Goal: Transaction & Acquisition: Purchase product/service

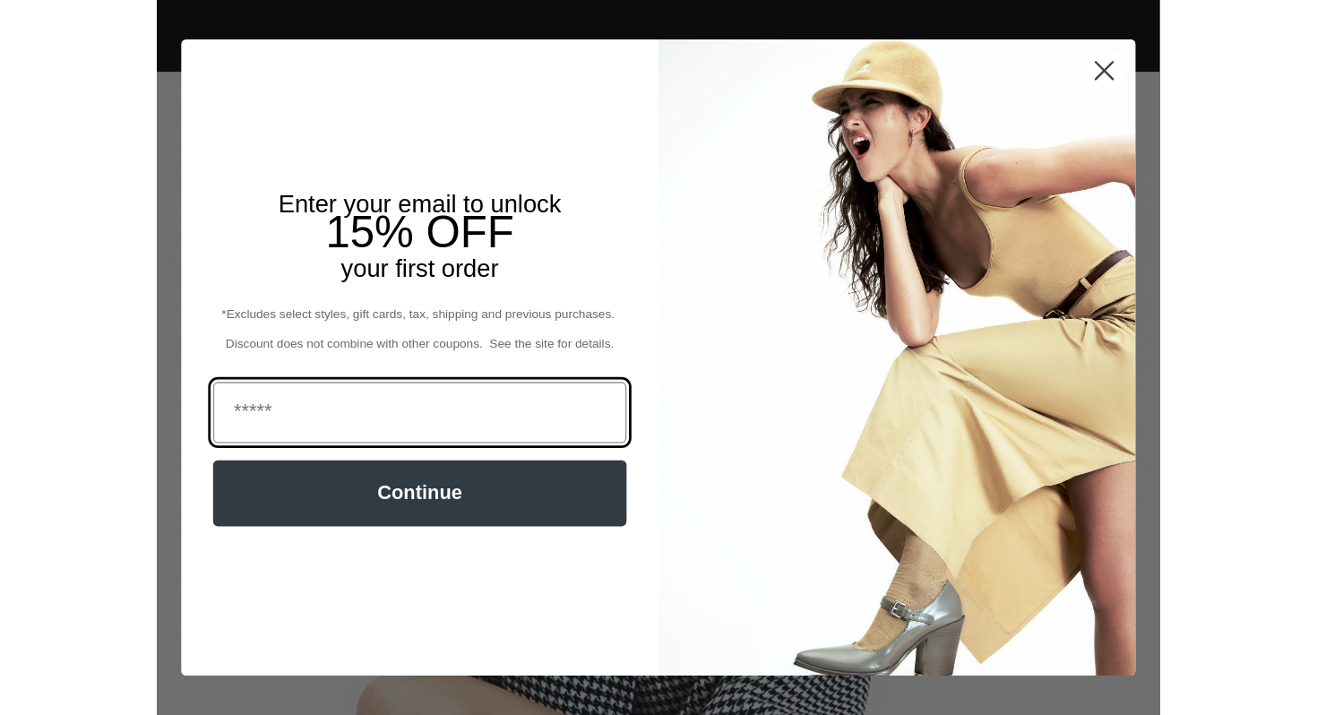
scroll to position [0, 369]
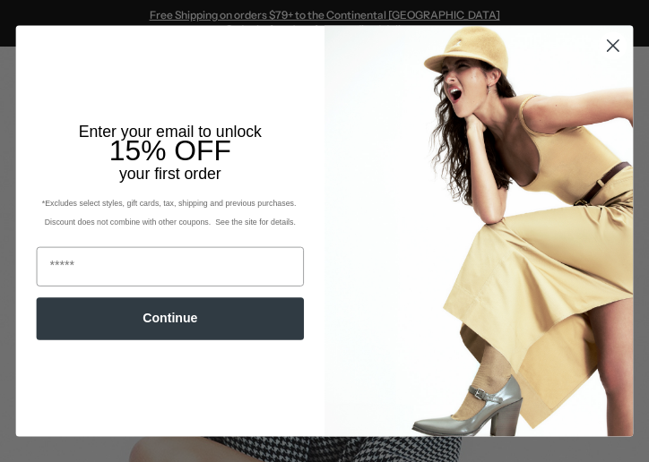
click at [615, 48] on icon "Close dialog" at bounding box center [613, 45] width 11 height 11
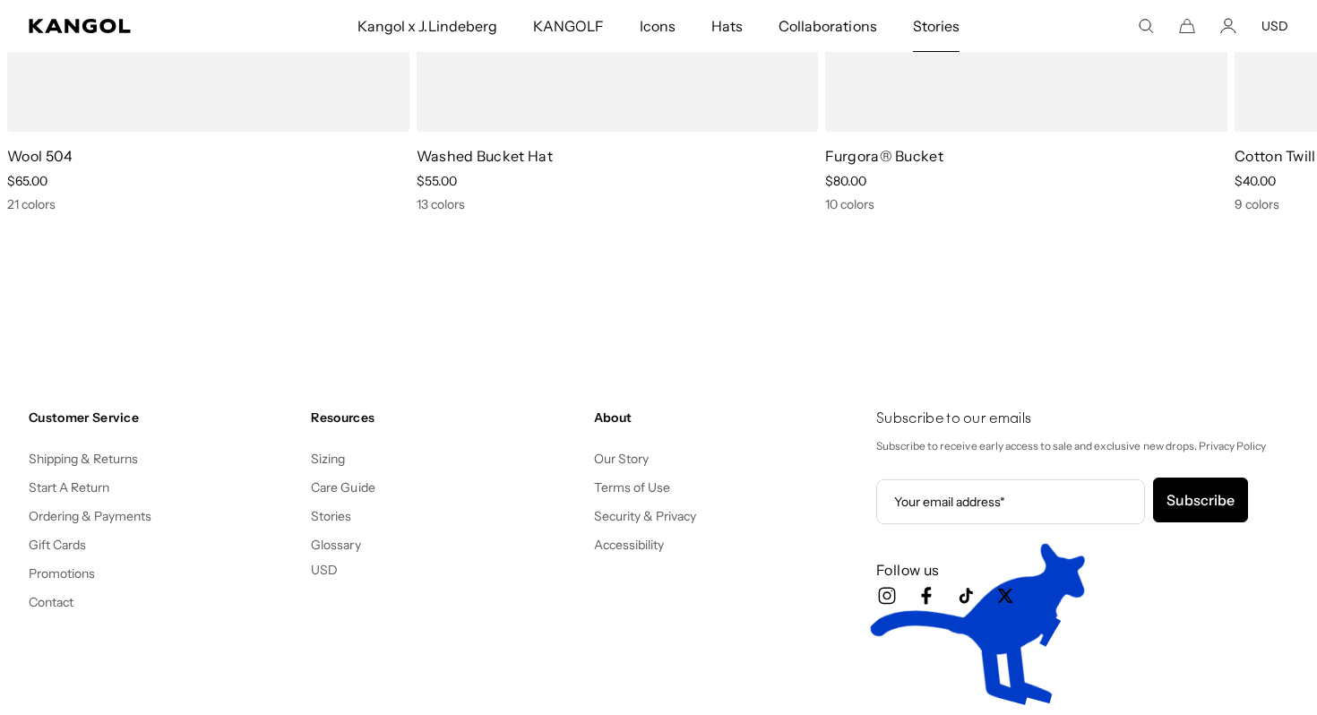
scroll to position [0, 0]
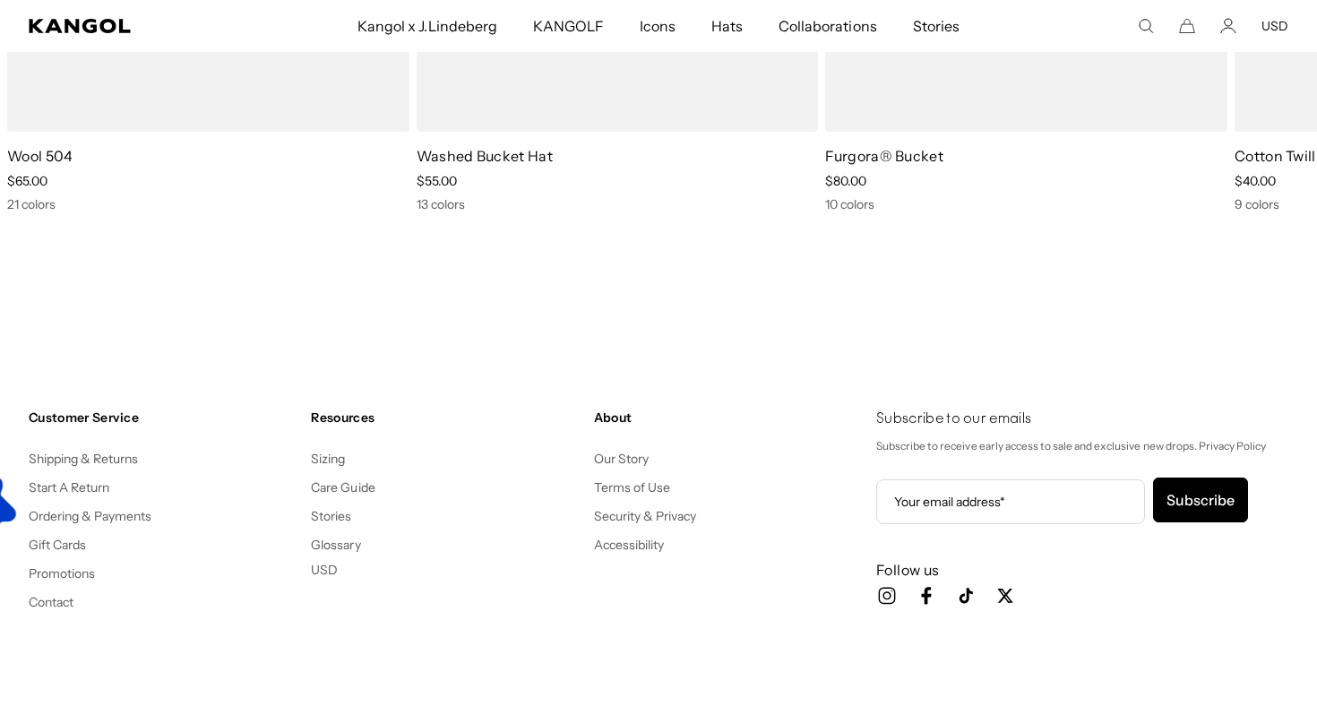
click at [80, 34] on comp-header "Kangol x J.Lindeberg Kangol x J.Lindeberg Men's Shop All Headwear Tops Outerwea…" at bounding box center [658, 26] width 1317 height 52
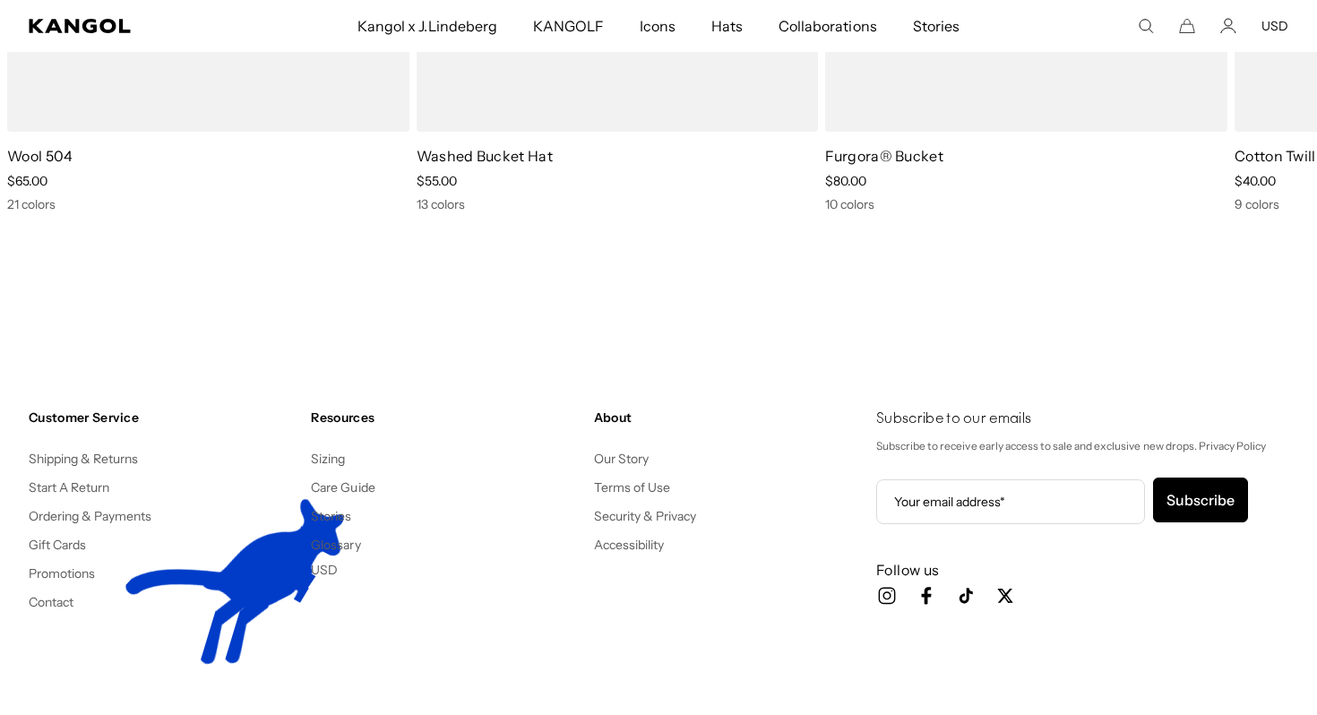
scroll to position [0, 369]
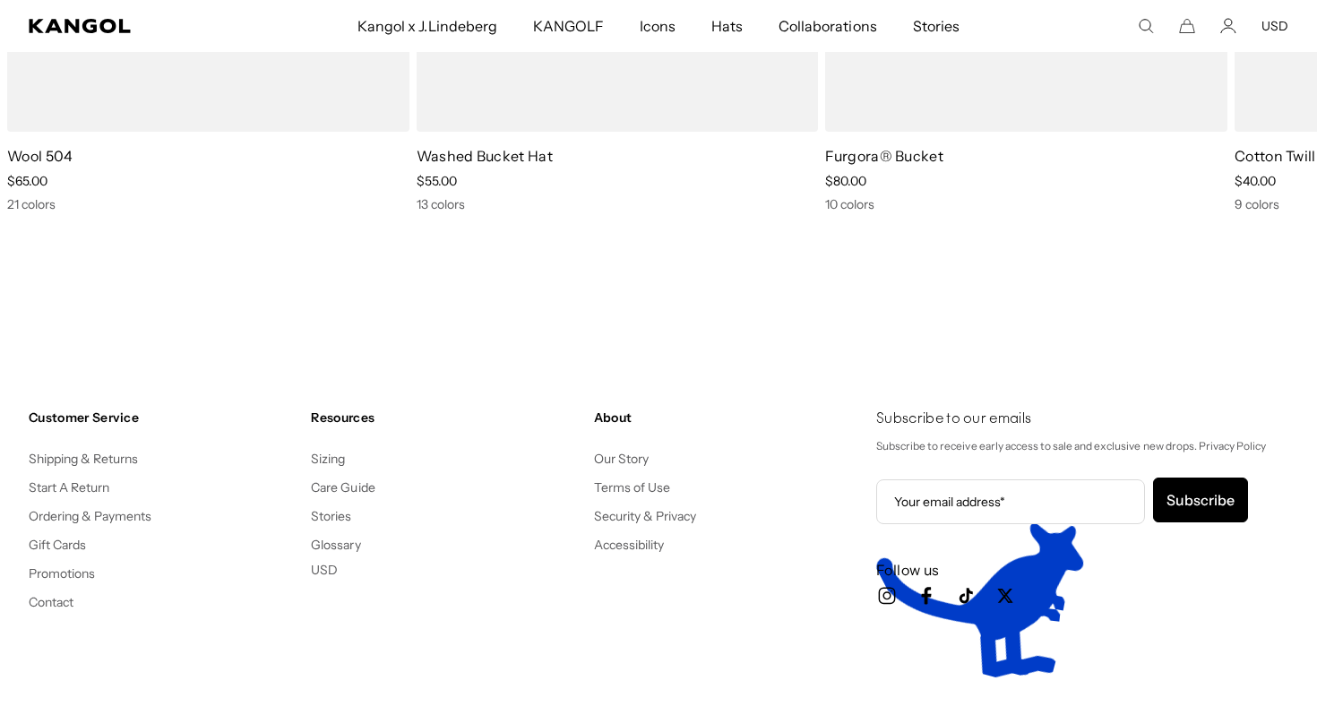
click at [1154, 29] on icon "Search here" at bounding box center [1146, 26] width 16 height 16
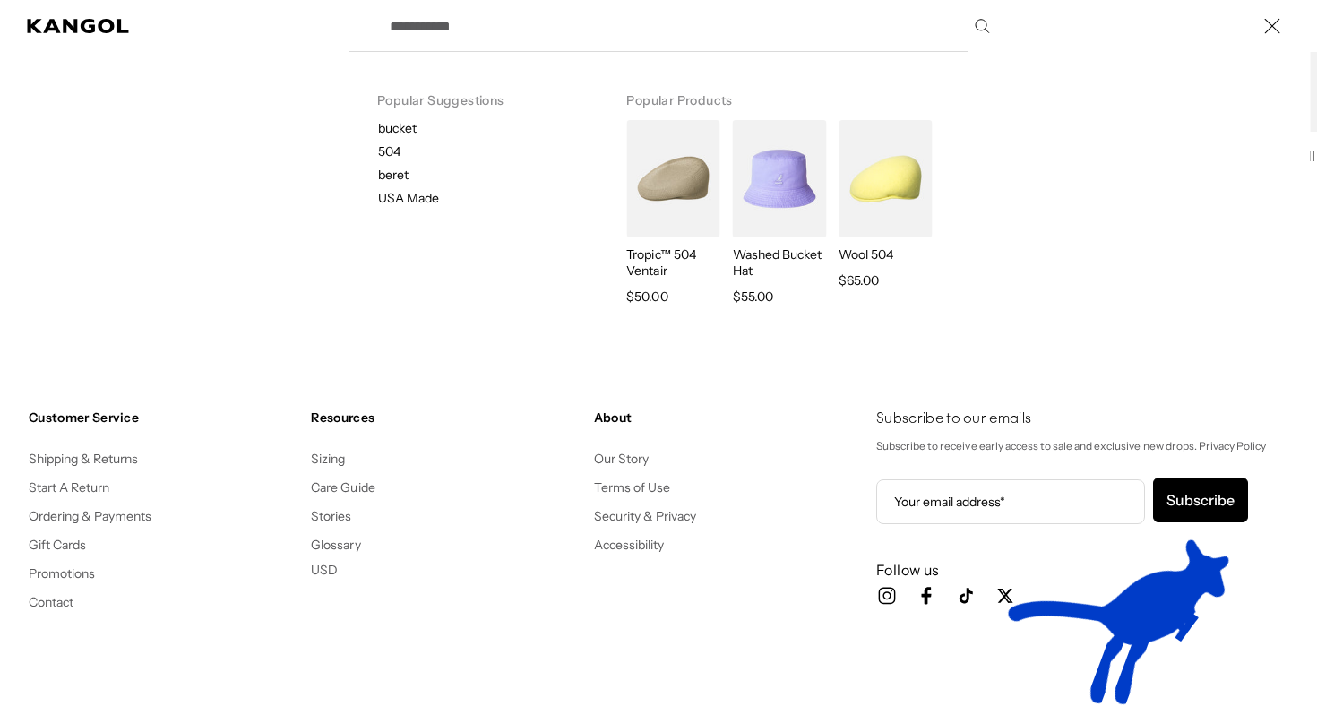
scroll to position [0, 0]
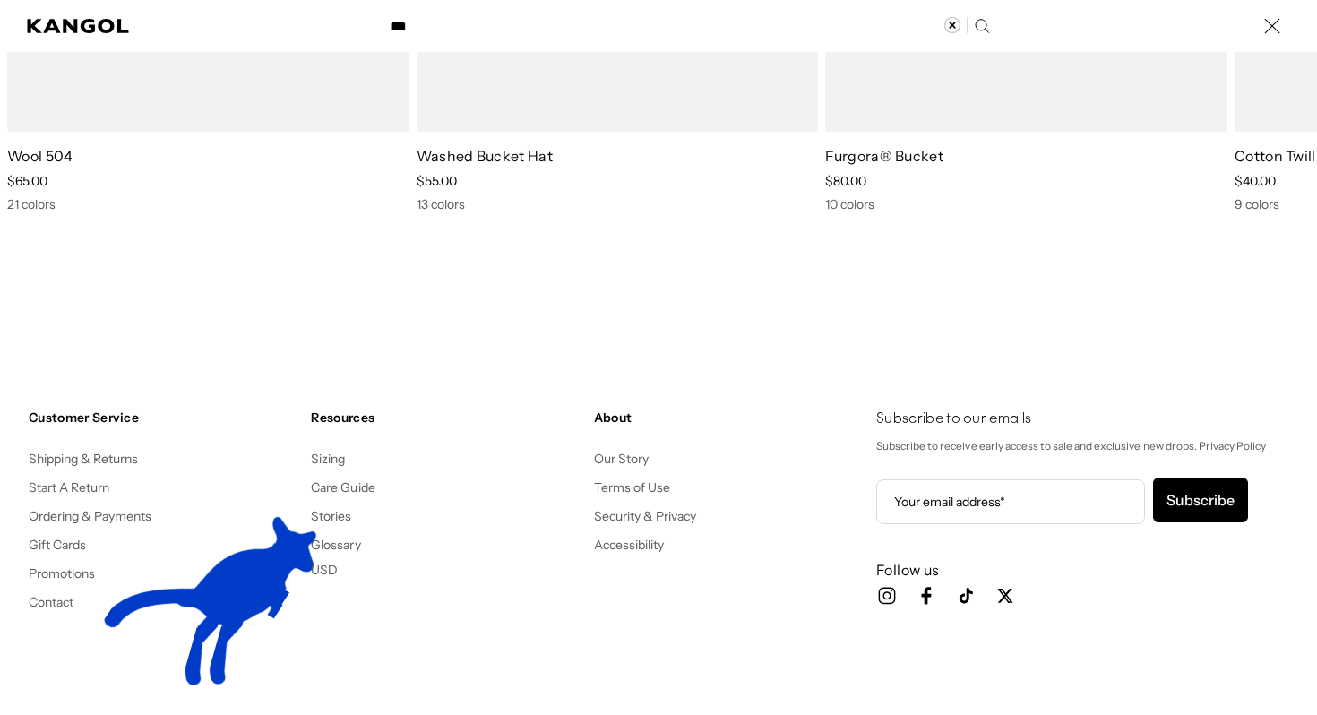
type input "***"
